Goal: Information Seeking & Learning: Learn about a topic

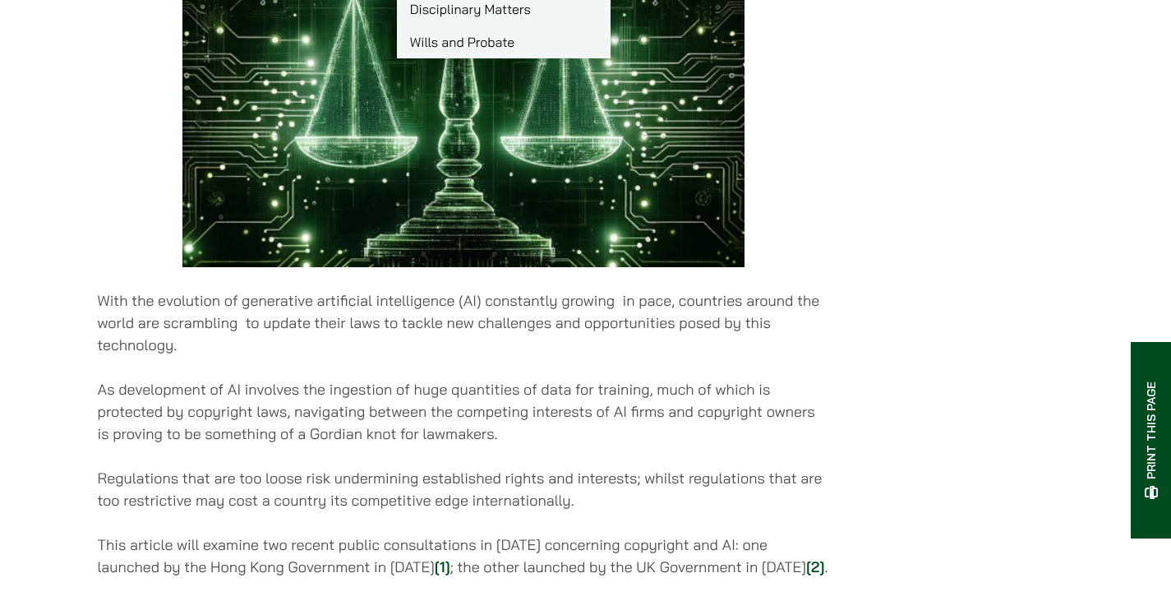
scroll to position [493, 0]
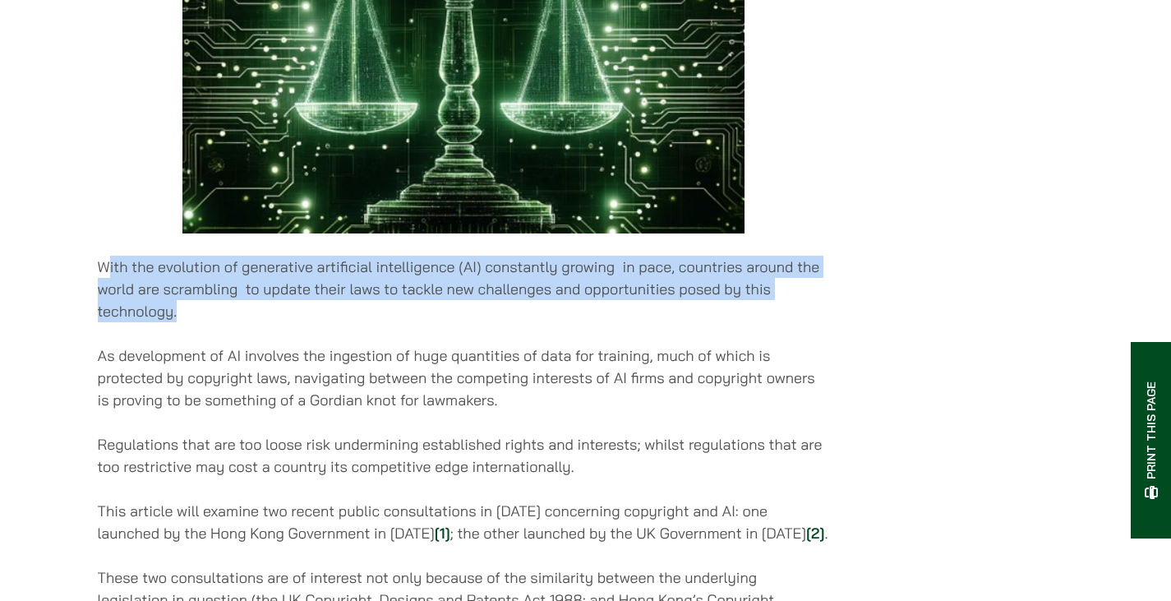
drag, startPoint x: 110, startPoint y: 279, endPoint x: 188, endPoint y: 319, distance: 87.4
click at [188, 319] on p "With the evolution of generative artificial intelligence (AI) constantly growin…" at bounding box center [464, 289] width 732 height 67
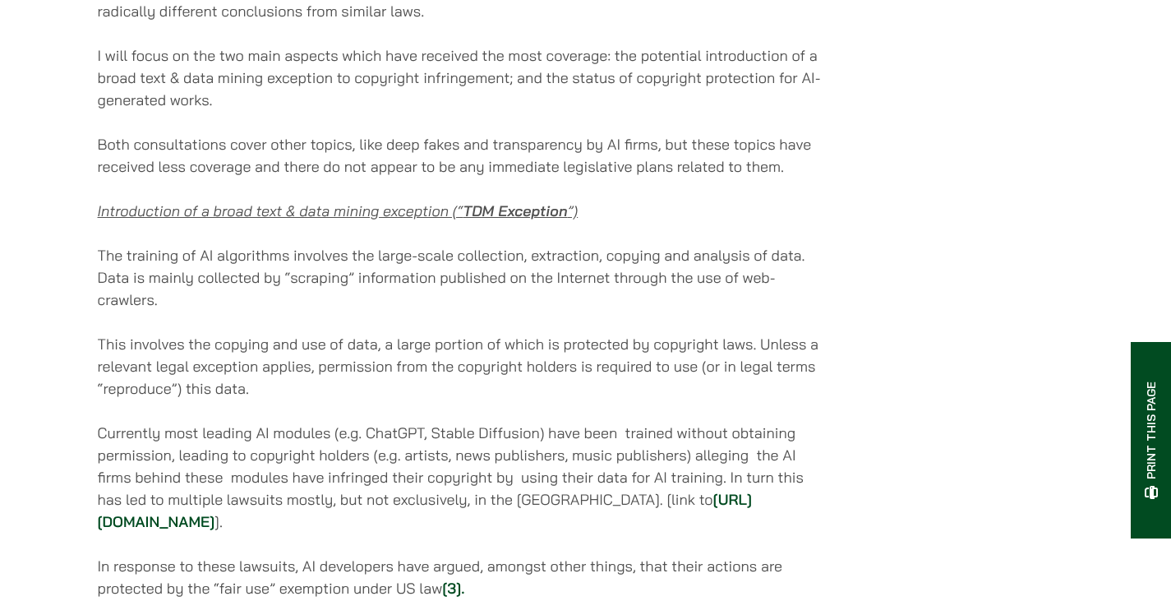
scroll to position [1150, 0]
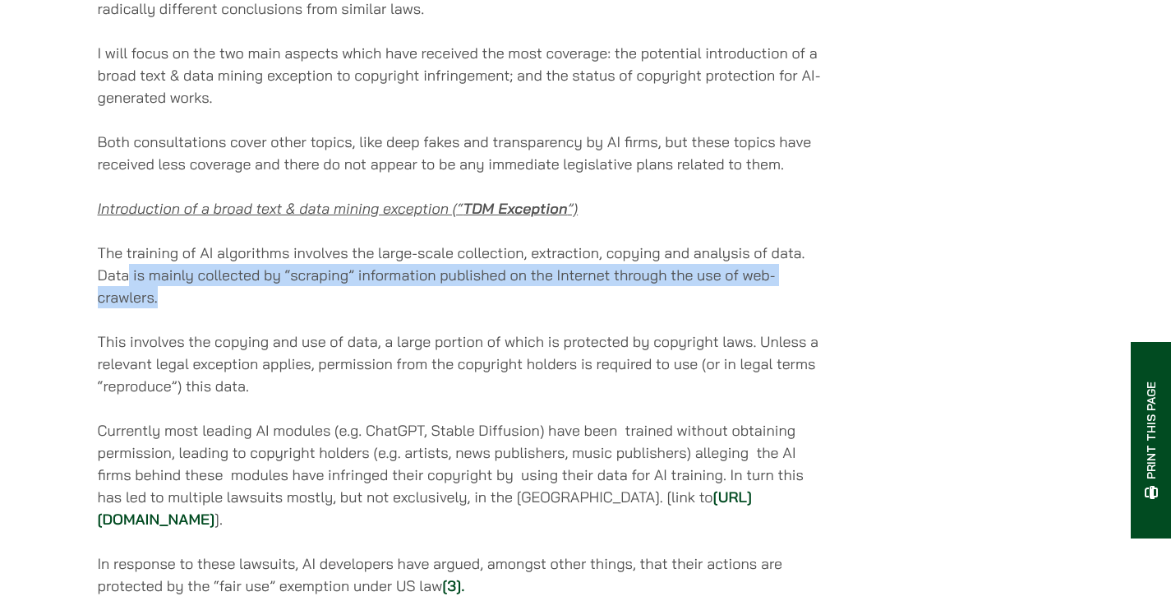
drag, startPoint x: 132, startPoint y: 306, endPoint x: 416, endPoint y: 329, distance: 284.4
click at [416, 308] on p "The training of AI algorithms involves the large-scale collection, extraction, …" at bounding box center [464, 275] width 732 height 67
click at [426, 308] on p "The training of AI algorithms involves the large-scale collection, extraction, …" at bounding box center [464, 275] width 732 height 67
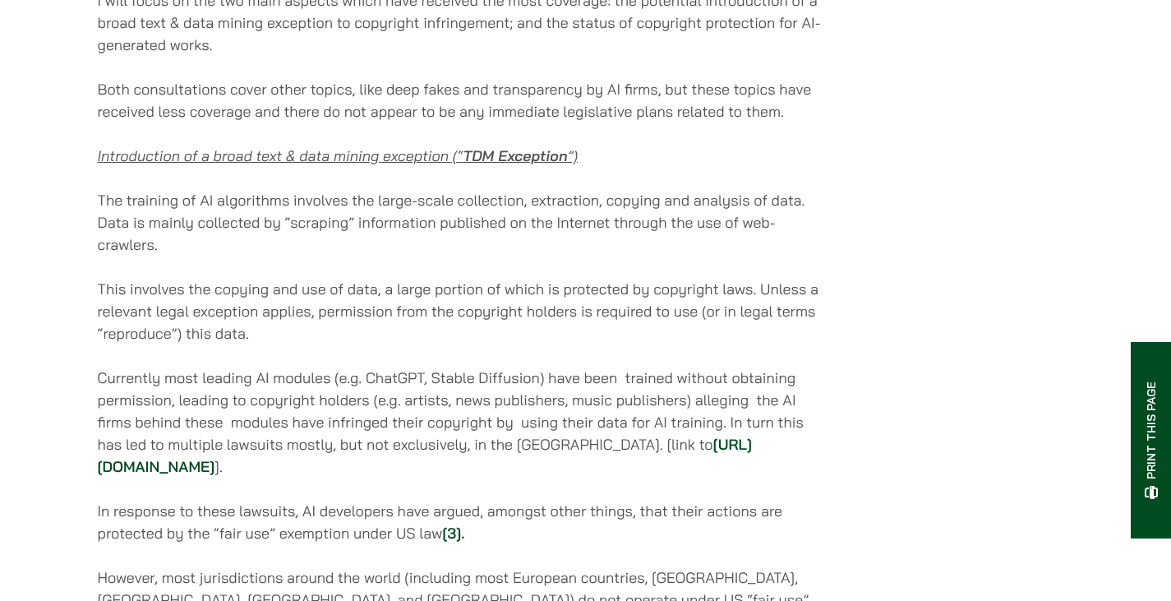
scroll to position [1232, 0]
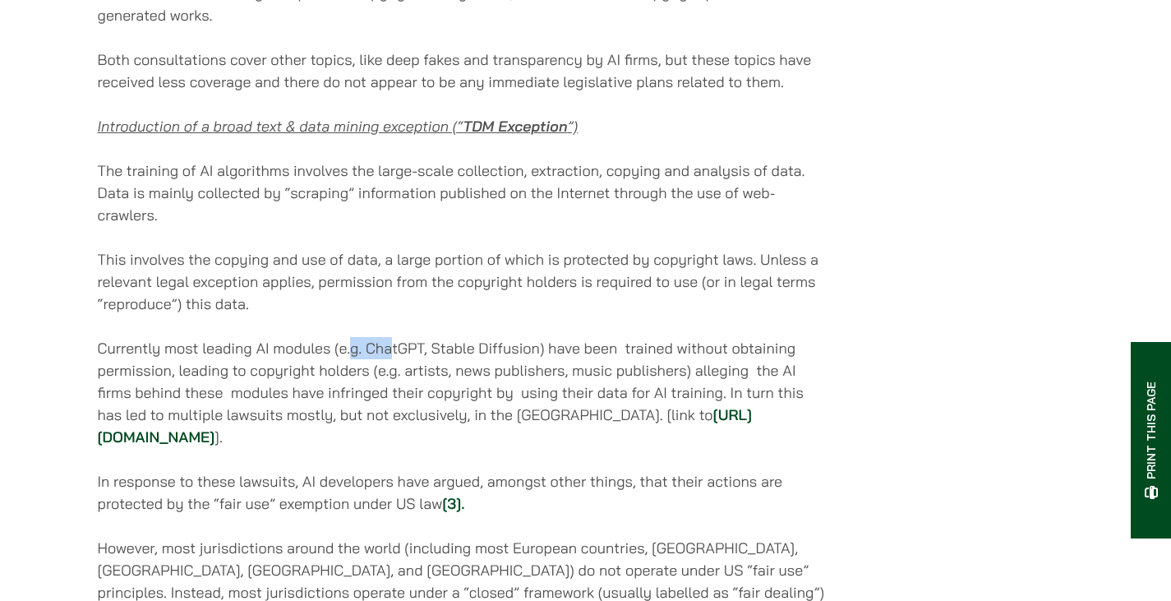
drag, startPoint x: 349, startPoint y: 366, endPoint x: 392, endPoint y: 356, distance: 44.0
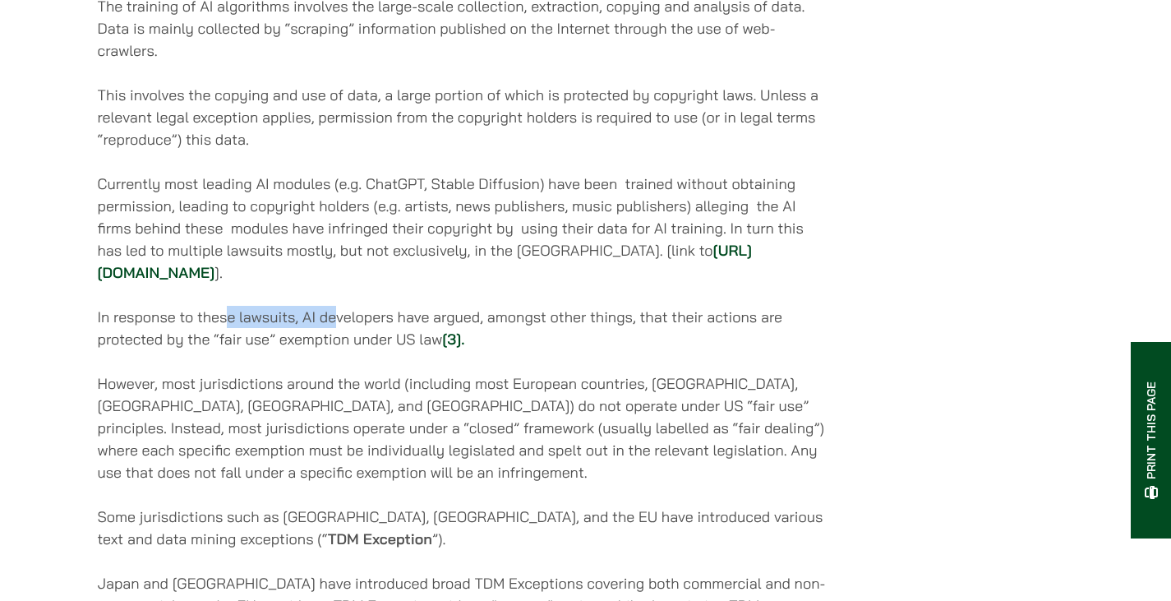
drag, startPoint x: 225, startPoint y: 359, endPoint x: 337, endPoint y: 359, distance: 111.7
click at [337, 350] on p "In response to these lawsuits, AI developers have argued, amongst other things,…" at bounding box center [464, 328] width 732 height 44
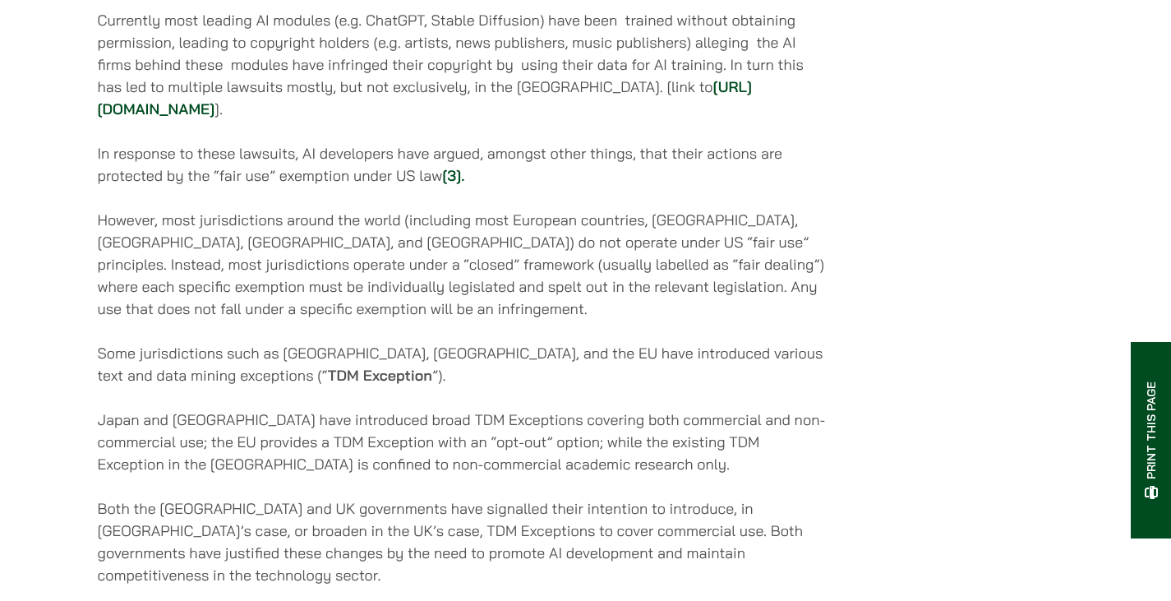
scroll to position [1561, 0]
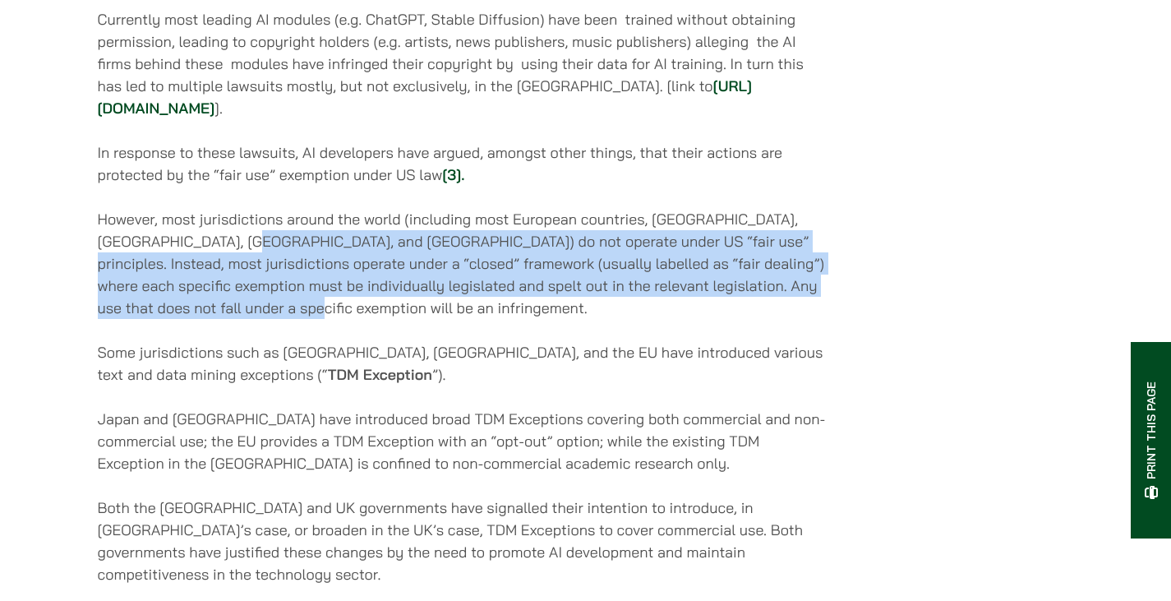
drag, startPoint x: 196, startPoint y: 283, endPoint x: 348, endPoint y: 350, distance: 165.5
click at [348, 319] on p "However, most jurisdictions around the world (including most European countries…" at bounding box center [464, 263] width 732 height 111
click at [341, 319] on p "However, most jurisdictions around the world (including most European countries…" at bounding box center [464, 263] width 732 height 111
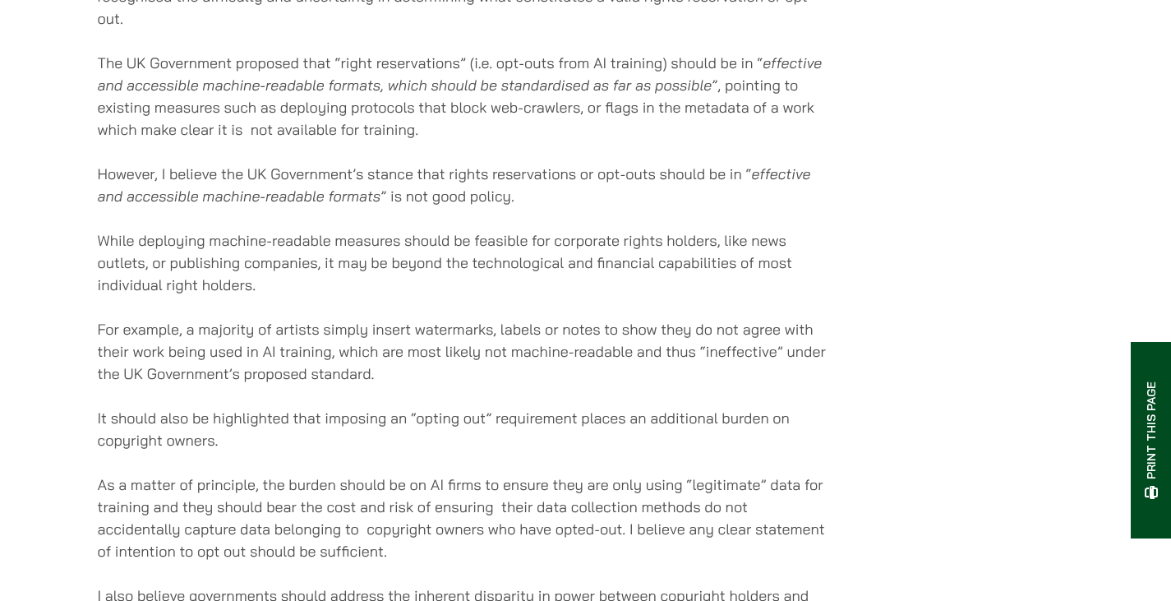
scroll to position [2465, 0]
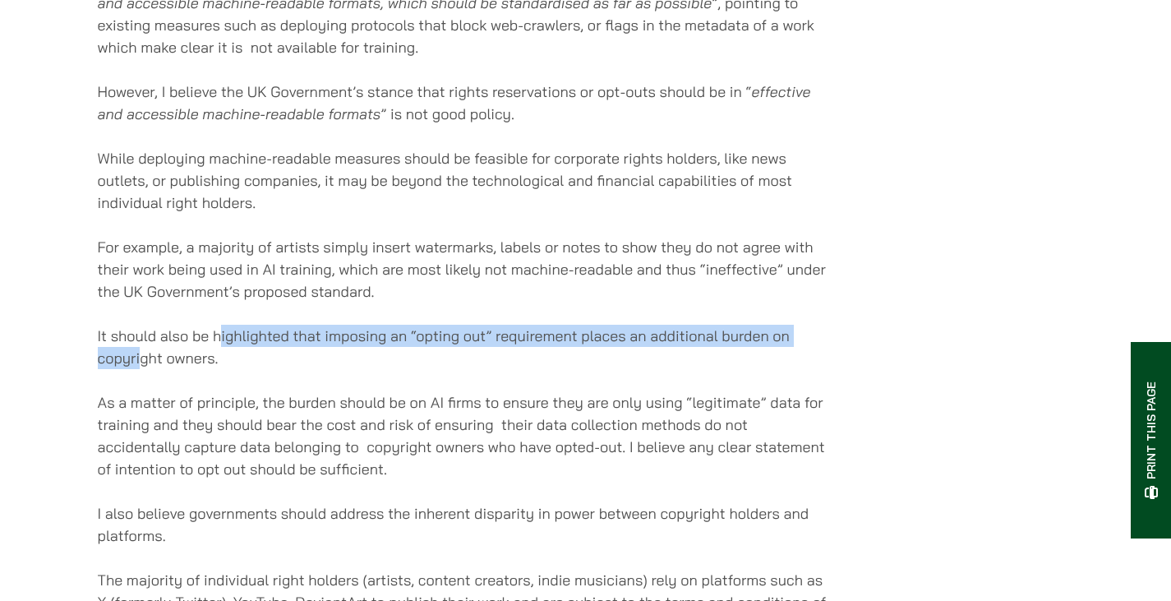
drag, startPoint x: 142, startPoint y: 374, endPoint x: 220, endPoint y: 352, distance: 80.9
click at [220, 352] on p "It should also be highlighted that imposing an “opting out” requirement places …" at bounding box center [464, 347] width 732 height 44
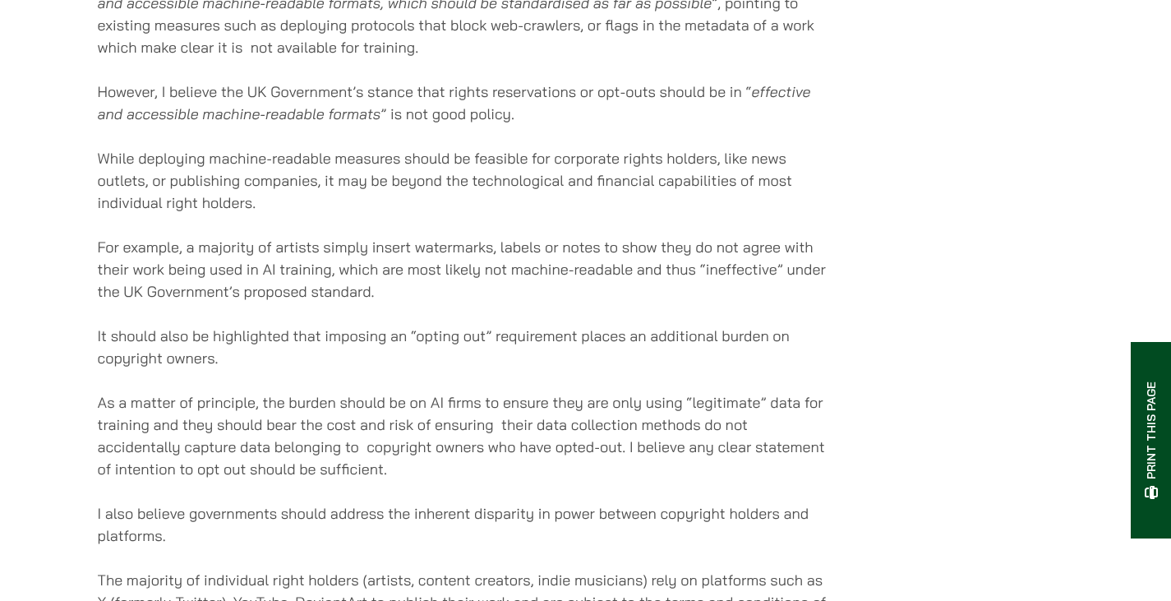
click at [223, 366] on p "It should also be highlighted that imposing an “opting out” requirement places …" at bounding box center [464, 347] width 732 height 44
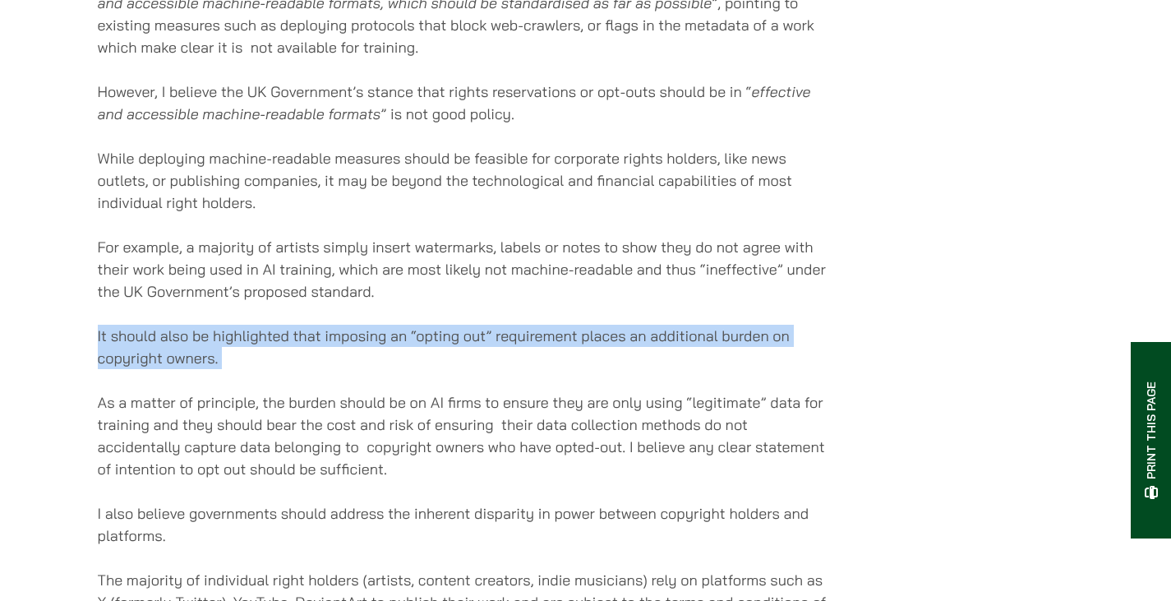
drag, startPoint x: 223, startPoint y: 366, endPoint x: 91, endPoint y: 355, distance: 132.0
click at [91, 355] on div "Home » Publications » AI and Copyright Reform: A Tale of Two Cities AI and Copy…" at bounding box center [585, 308] width 1035 height 5260
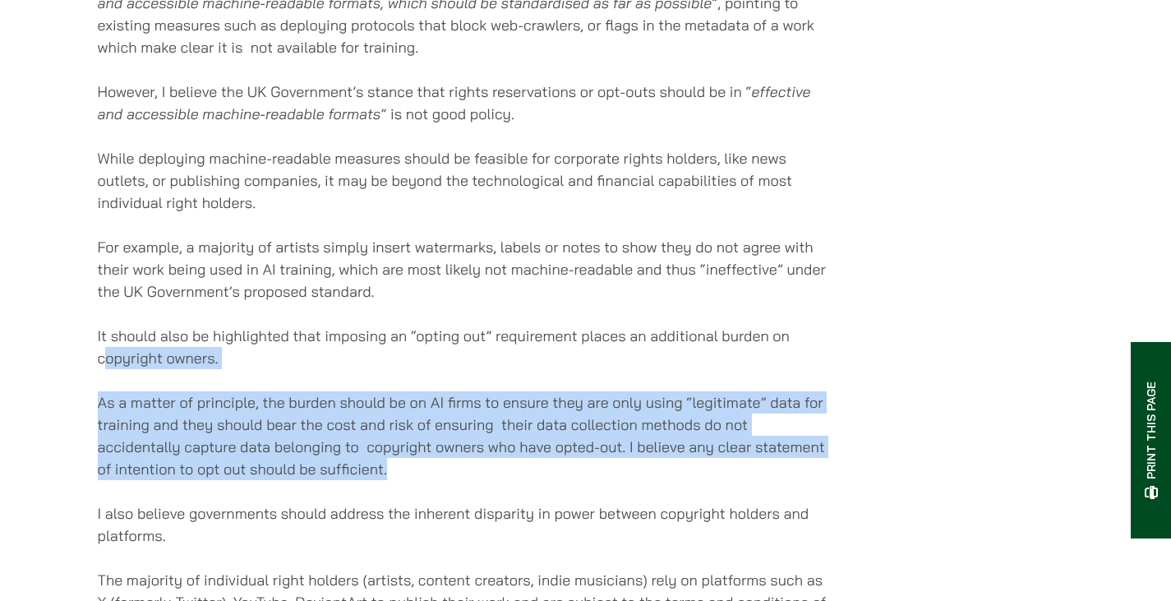
drag, startPoint x: 108, startPoint y: 384, endPoint x: 430, endPoint y: 484, distance: 336.3
click at [430, 484] on div "[DATE] With the evolution of generative artificial intelligence (AI) constantly…" at bounding box center [464, 47] width 732 height 4422
click at [430, 480] on p "As a matter of principle, the burden should be on AI firms to ensure they are o…" at bounding box center [464, 435] width 732 height 89
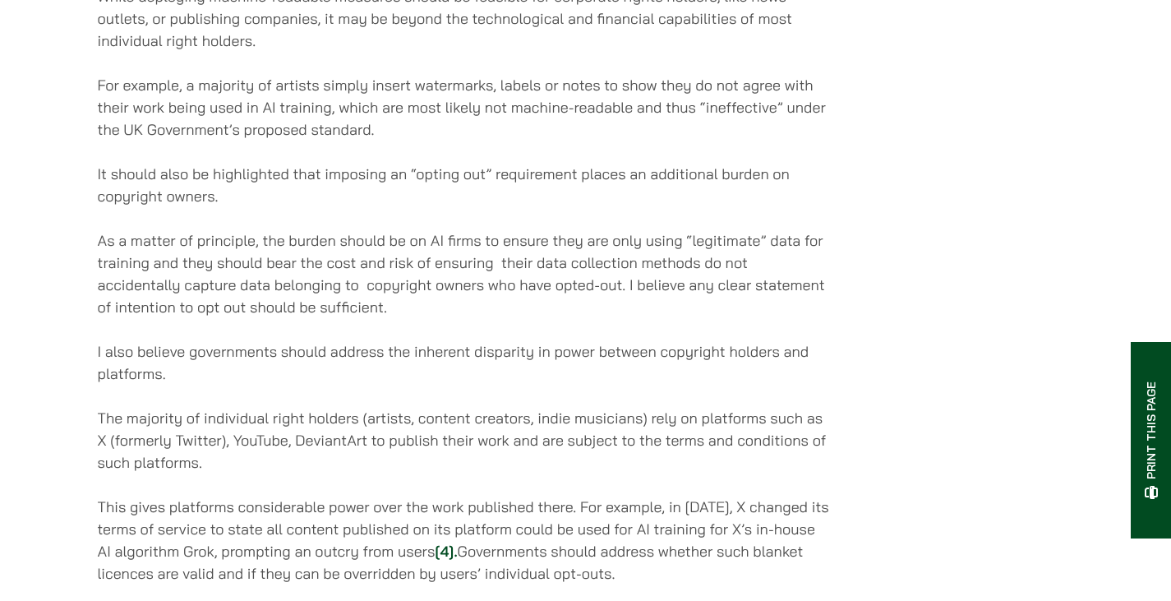
scroll to position [2629, 0]
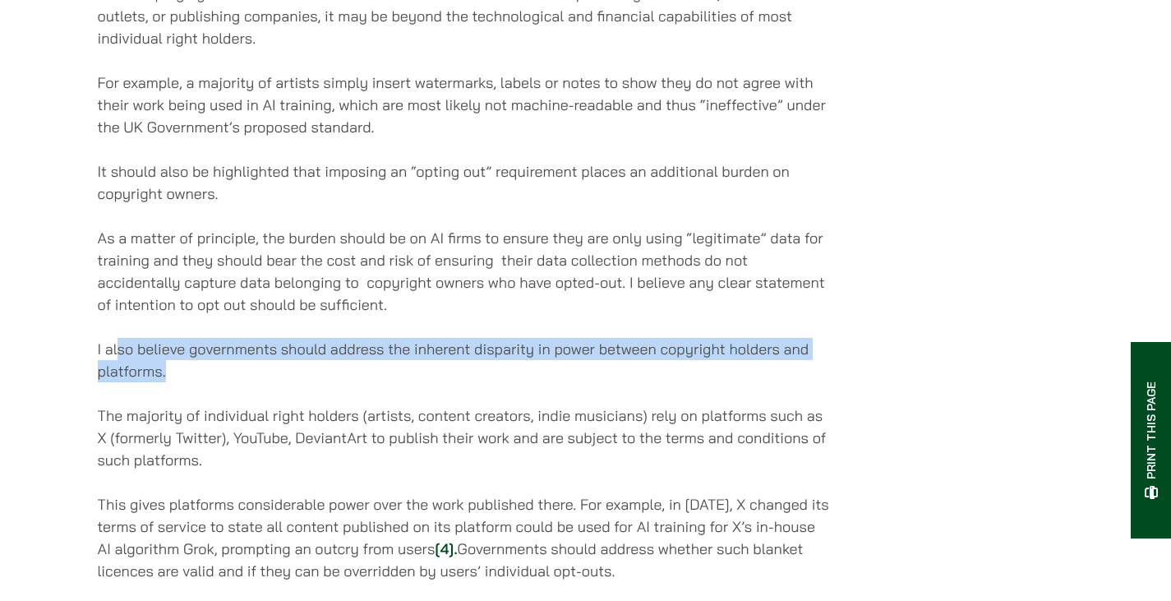
drag, startPoint x: 124, startPoint y: 338, endPoint x: 329, endPoint y: 387, distance: 211.2
click at [324, 382] on p "I also believe governments should address the inherent disparity in power betwe…" at bounding box center [464, 360] width 732 height 44
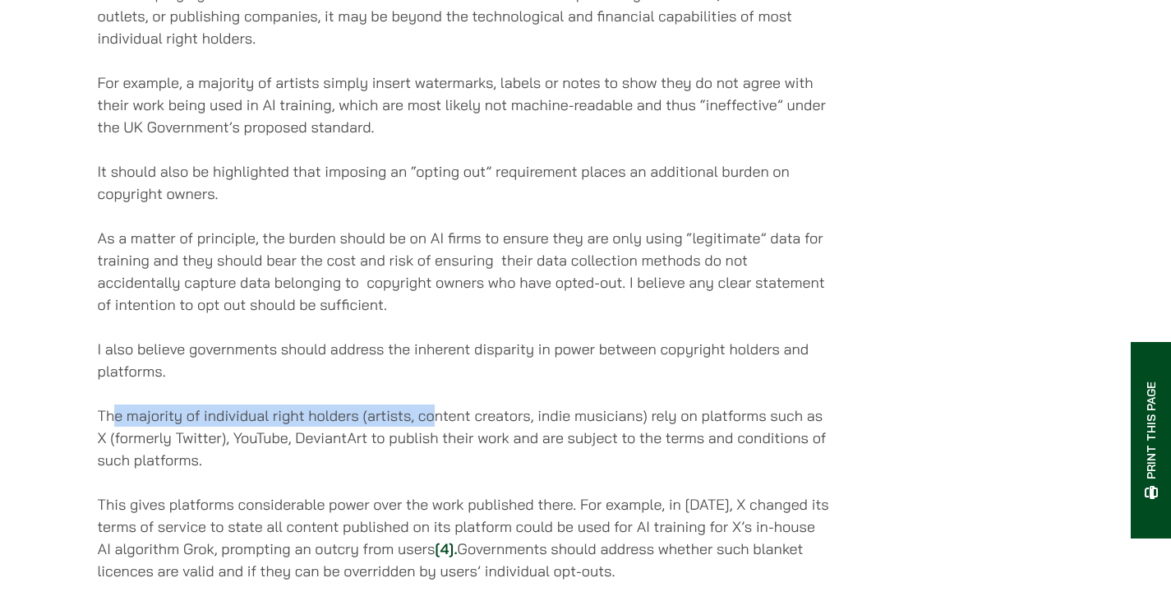
drag, startPoint x: 111, startPoint y: 435, endPoint x: 435, endPoint y: 425, distance: 324.7
click at [434, 426] on p "The majority of individual right holders (artists, content creators, indie musi…" at bounding box center [464, 437] width 732 height 67
click at [435, 425] on p "The majority of individual right holders (artists, content creators, indie musi…" at bounding box center [464, 437] width 732 height 67
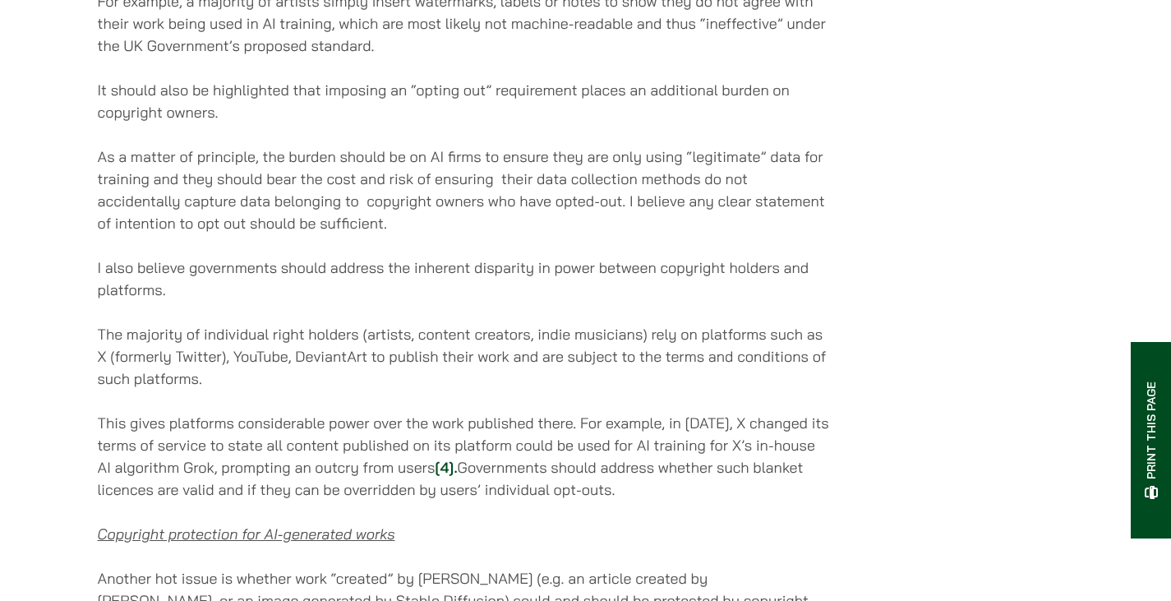
scroll to position [2711, 0]
drag, startPoint x: 470, startPoint y: 375, endPoint x: 784, endPoint y: 374, distance: 313.8
click at [784, 374] on p "The majority of individual right holders (artists, content creators, indie musi…" at bounding box center [464, 355] width 732 height 67
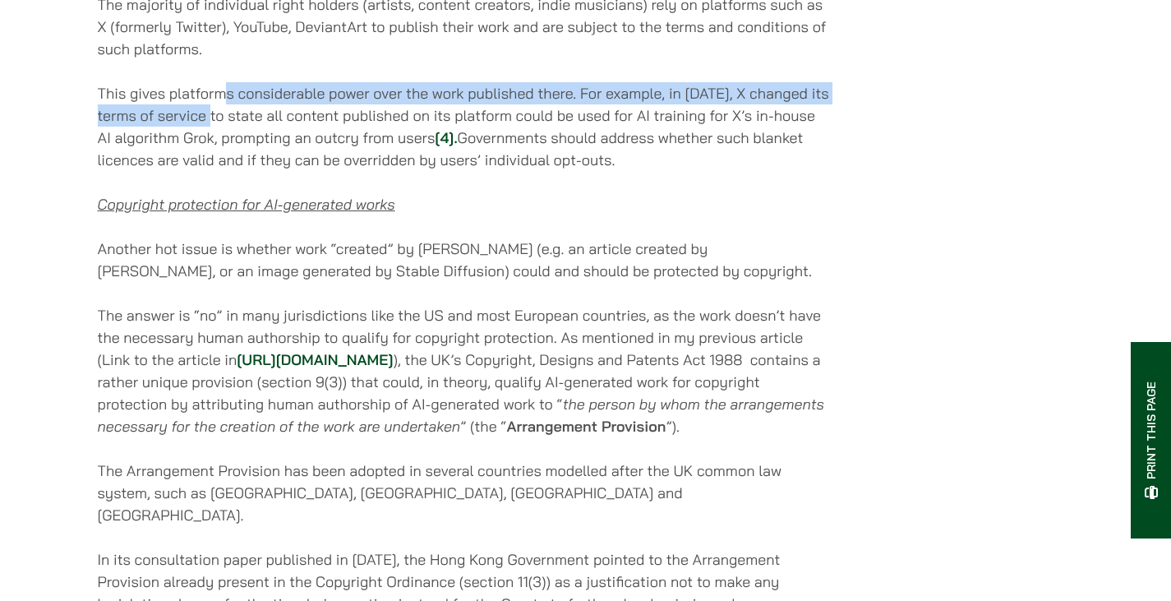
drag, startPoint x: 227, startPoint y: 94, endPoint x: 251, endPoint y: 121, distance: 36.0
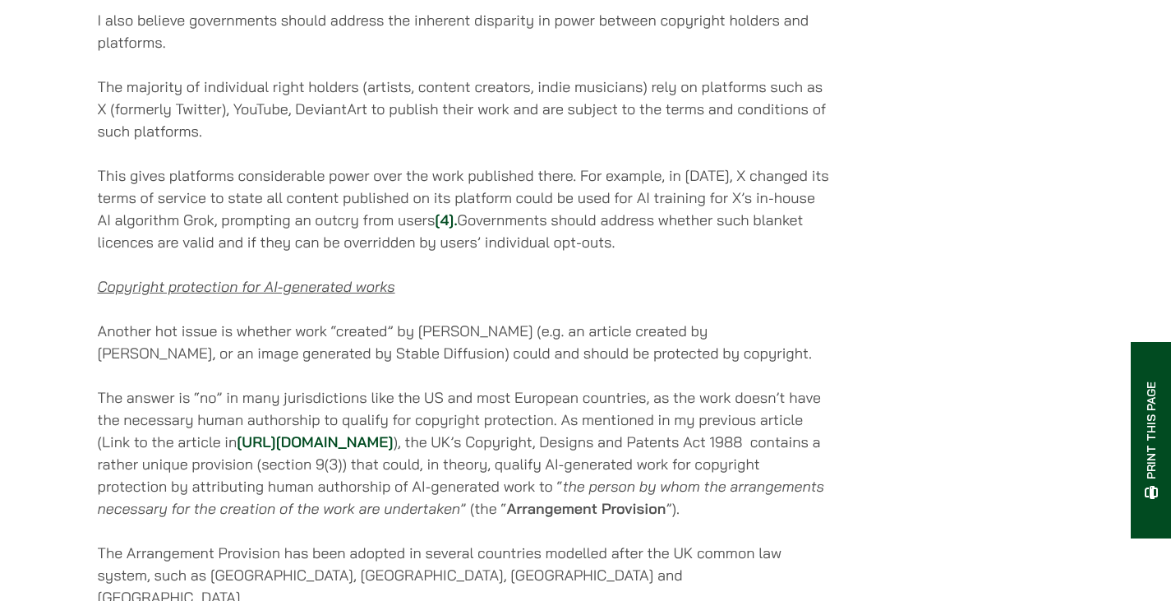
click at [194, 106] on p "The majority of individual right holders (artists, content creators, indie musi…" at bounding box center [464, 109] width 732 height 67
drag, startPoint x: 206, startPoint y: 103, endPoint x: 471, endPoint y: 109, distance: 264.6
click at [471, 109] on p "The majority of individual right holders (artists, content creators, indie musi…" at bounding box center [464, 109] width 732 height 67
click at [490, 109] on p "The majority of individual right holders (artists, content creators, indie musi…" at bounding box center [464, 109] width 732 height 67
click at [530, 104] on p "The majority of individual right holders (artists, content creators, indie musi…" at bounding box center [464, 109] width 732 height 67
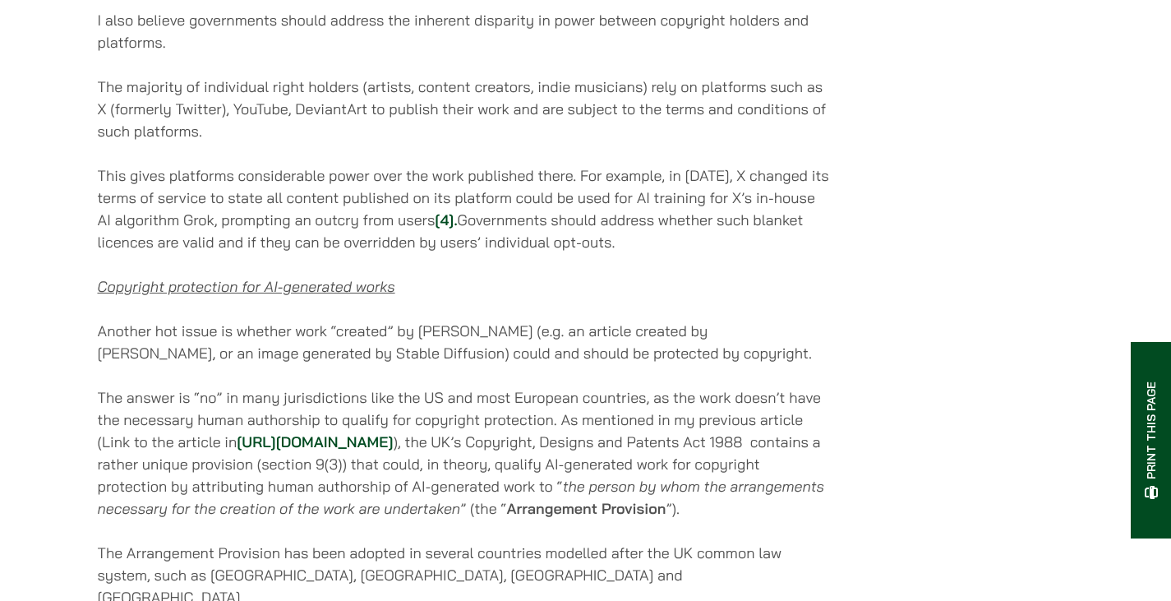
drag, startPoint x: 183, startPoint y: 182, endPoint x: 484, endPoint y: 210, distance: 302.0
click at [425, 193] on p "This gives platforms considerable power over the work published there. For exam…" at bounding box center [464, 208] width 732 height 89
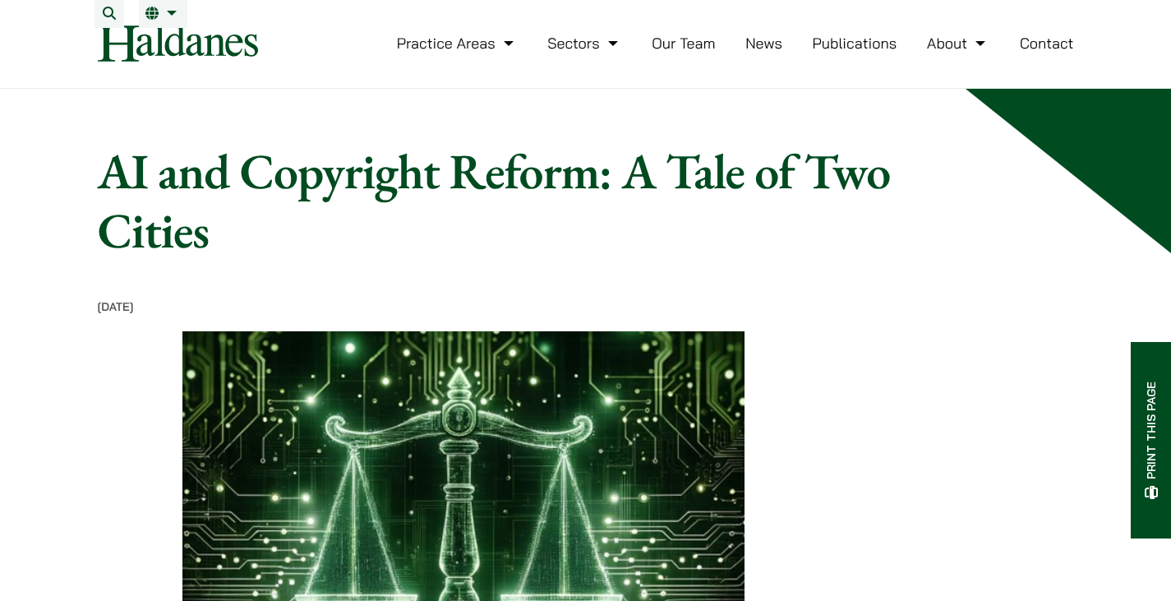
scroll to position [0, 0]
